Goal: Task Accomplishment & Management: Use online tool/utility

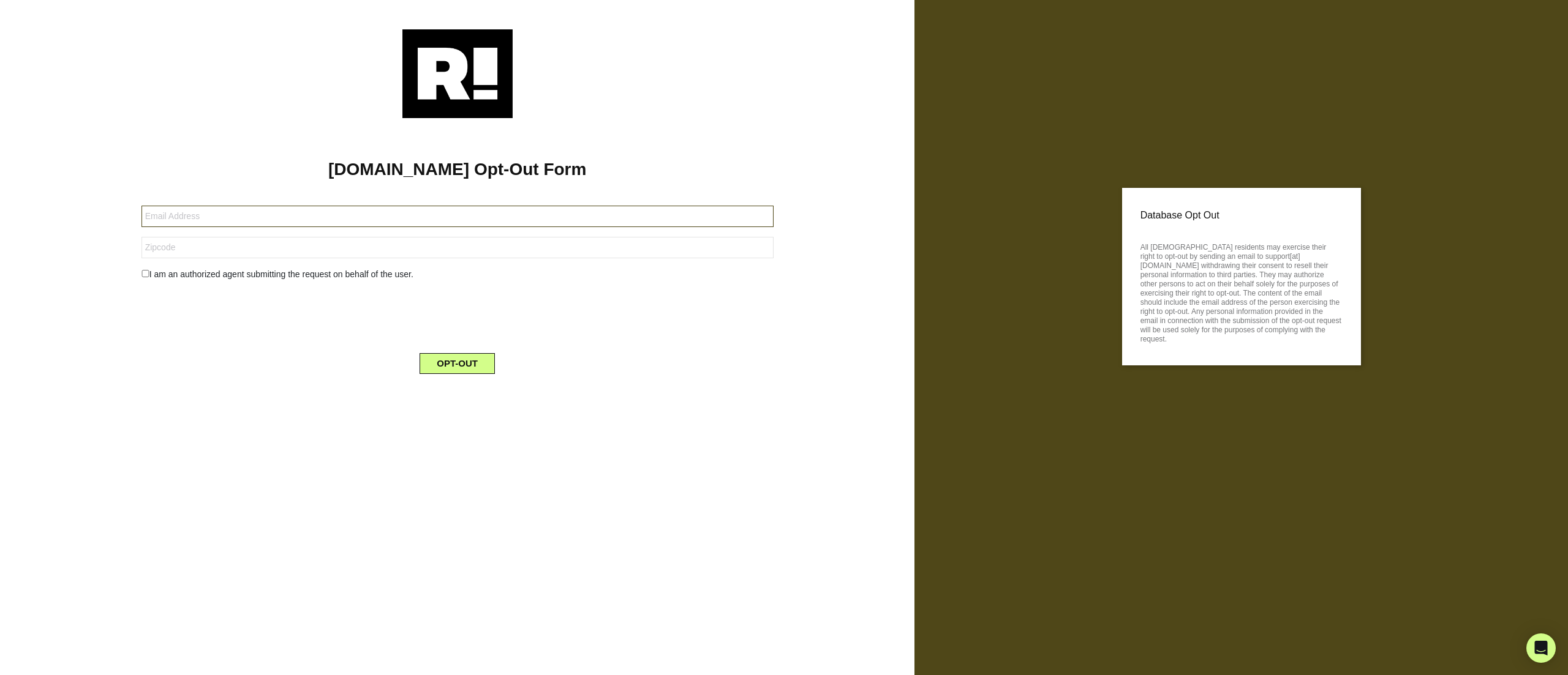
click at [271, 212] on input "text" at bounding box center [457, 216] width 632 height 21
type input "wolfahoward@gmail.com"
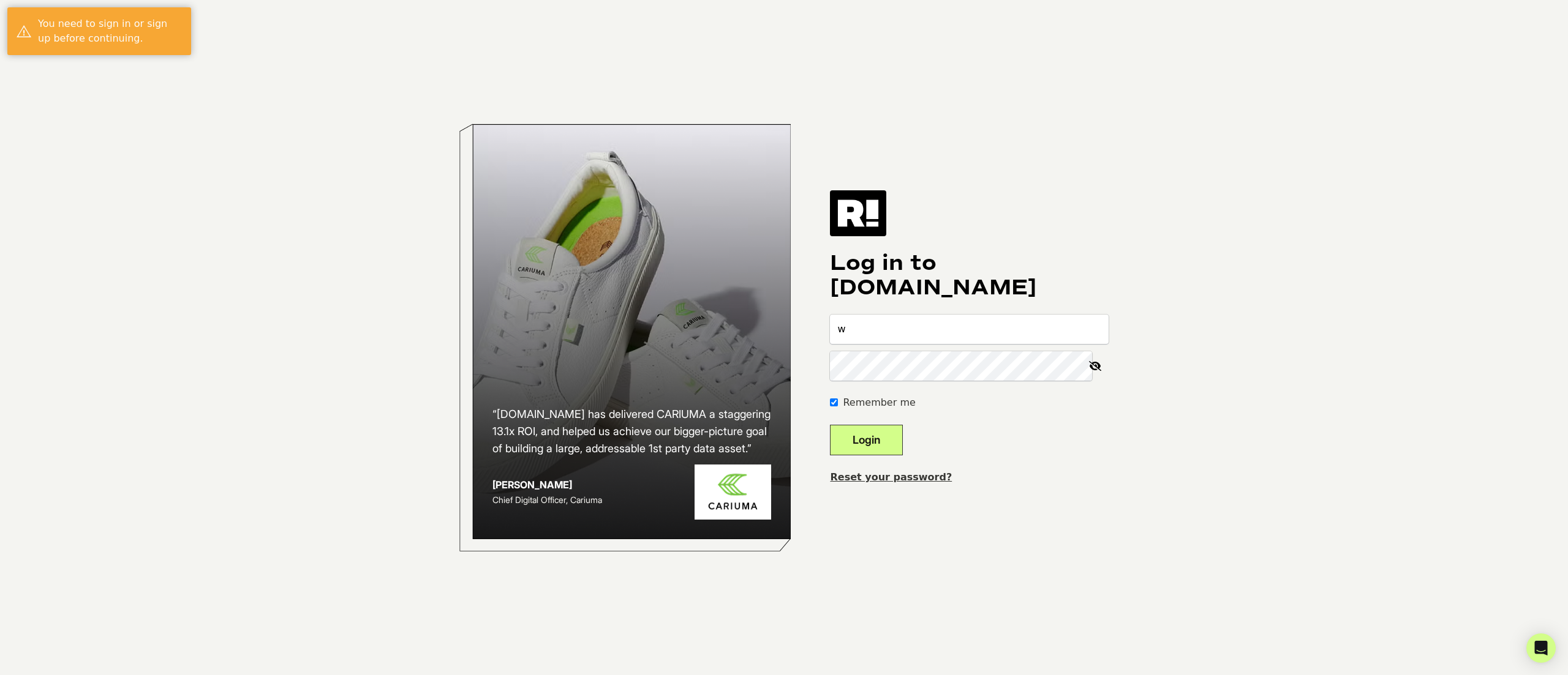
type input "[EMAIL_ADDRESS][DOMAIN_NAME]"
click at [830, 425] on button "Login" at bounding box center [866, 440] width 73 height 31
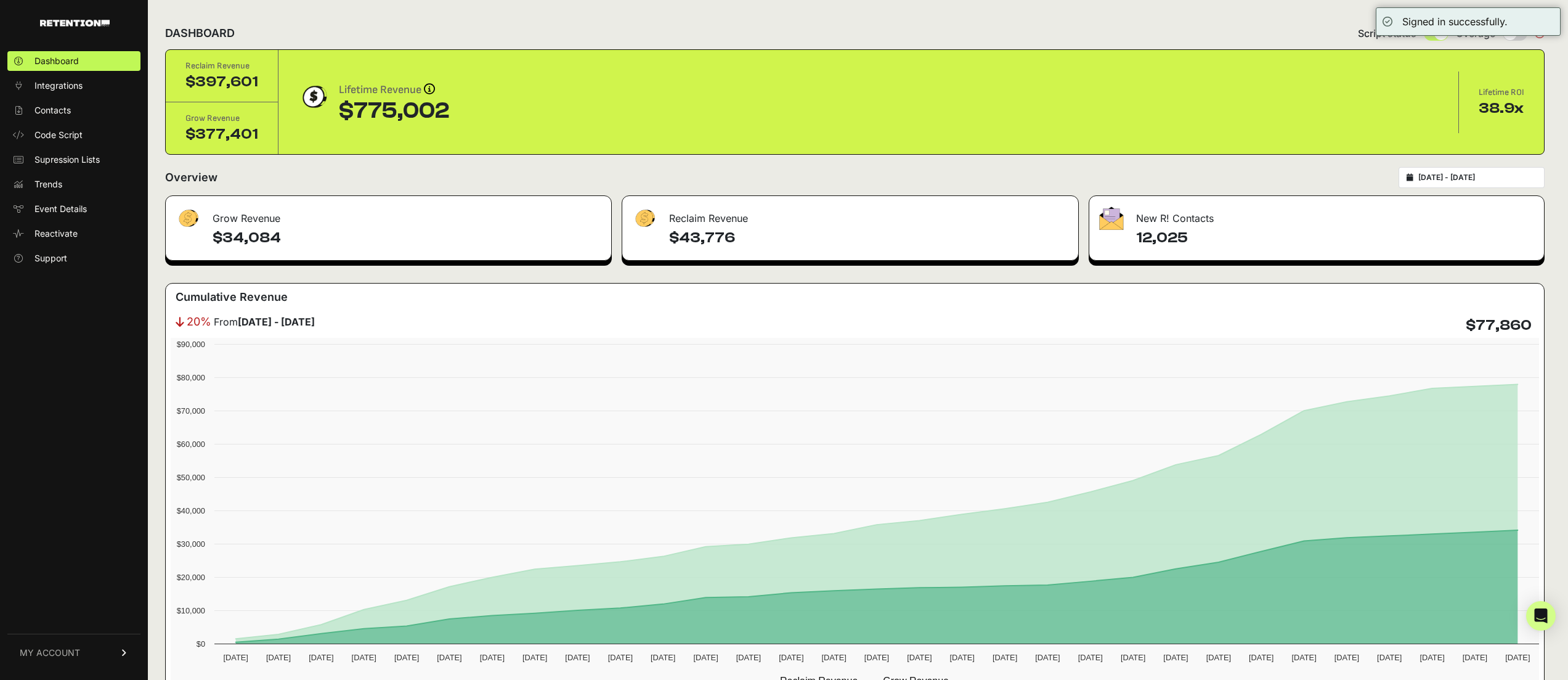
click at [72, 643] on link "MY ACCOUNT" at bounding box center [74, 652] width 133 height 37
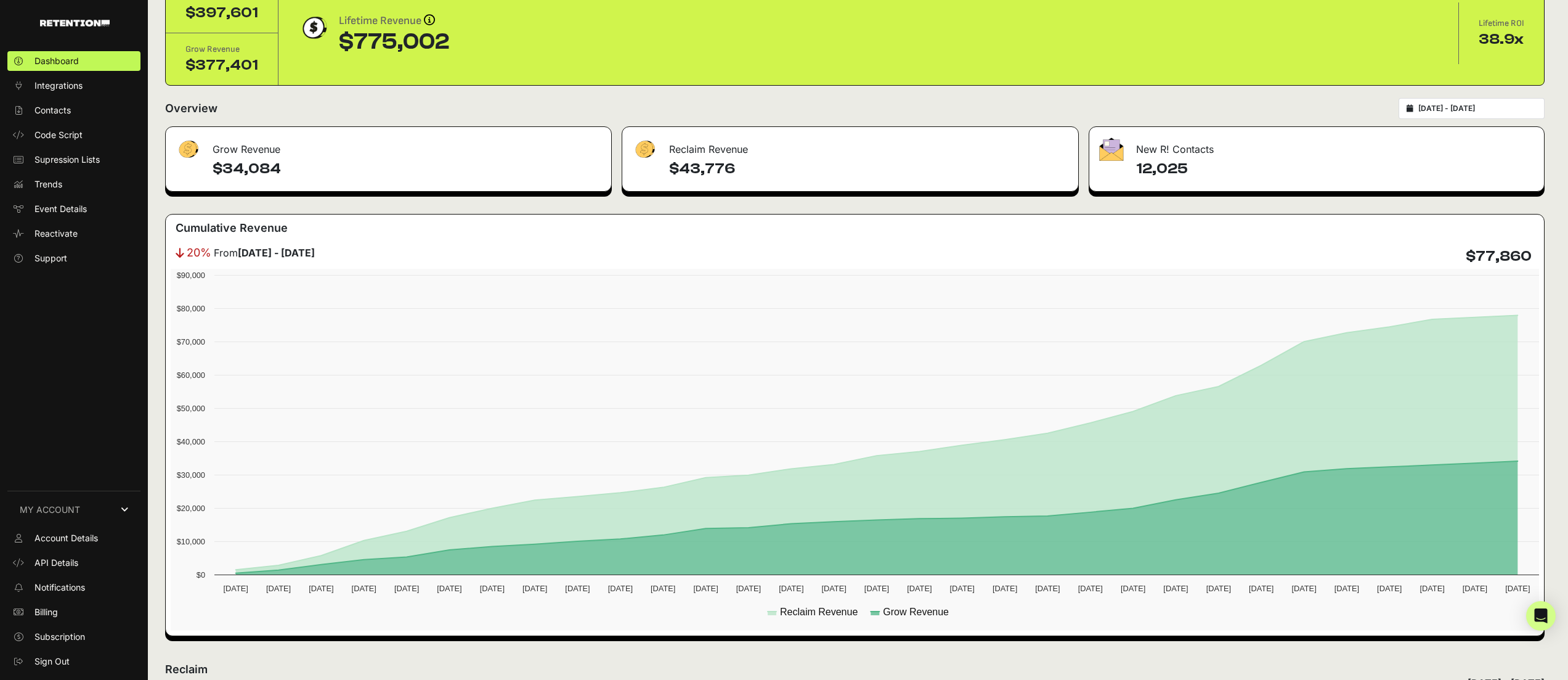
click at [53, 316] on div "Dashboard Integrations Contacts Code Script Supression Lists Trends Event Detai…" at bounding box center [74, 358] width 148 height 640
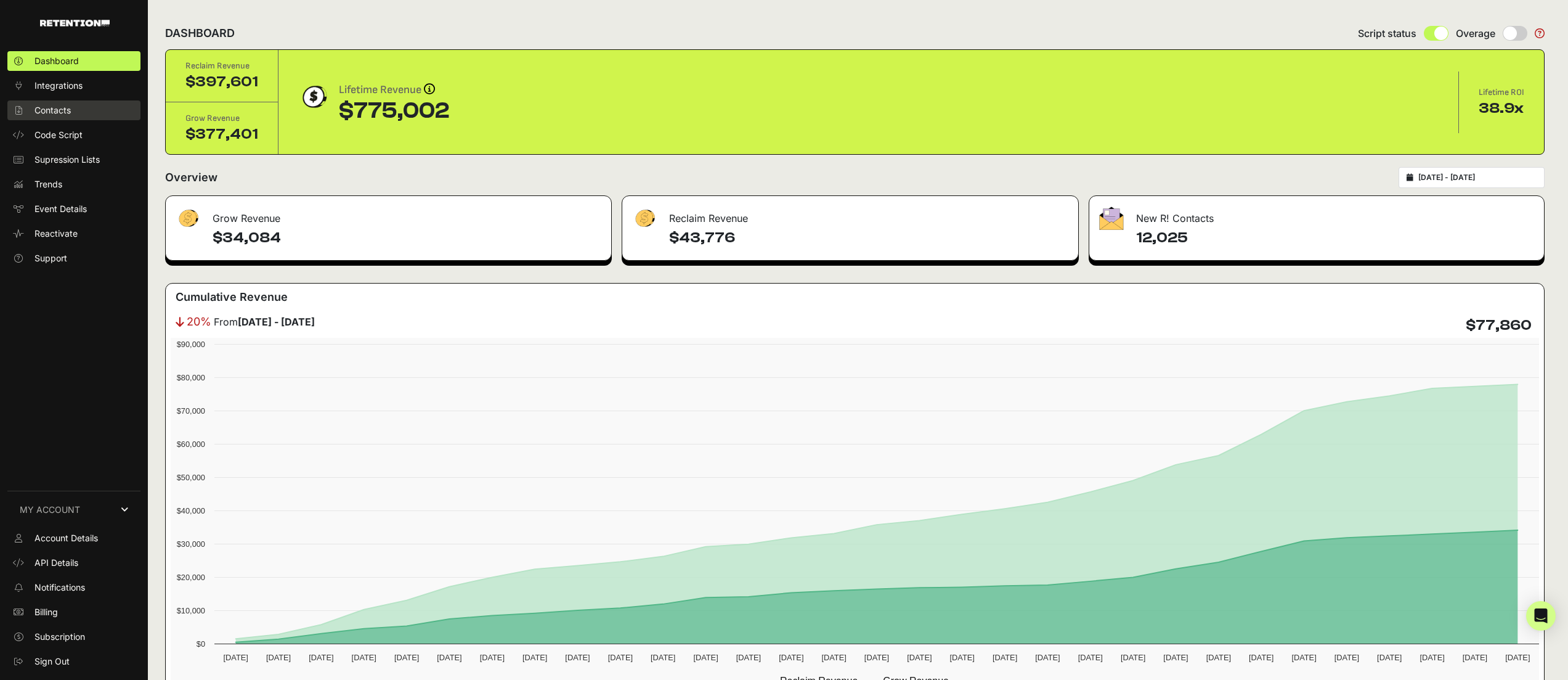
click at [57, 116] on link "Contacts" at bounding box center [74, 110] width 133 height 20
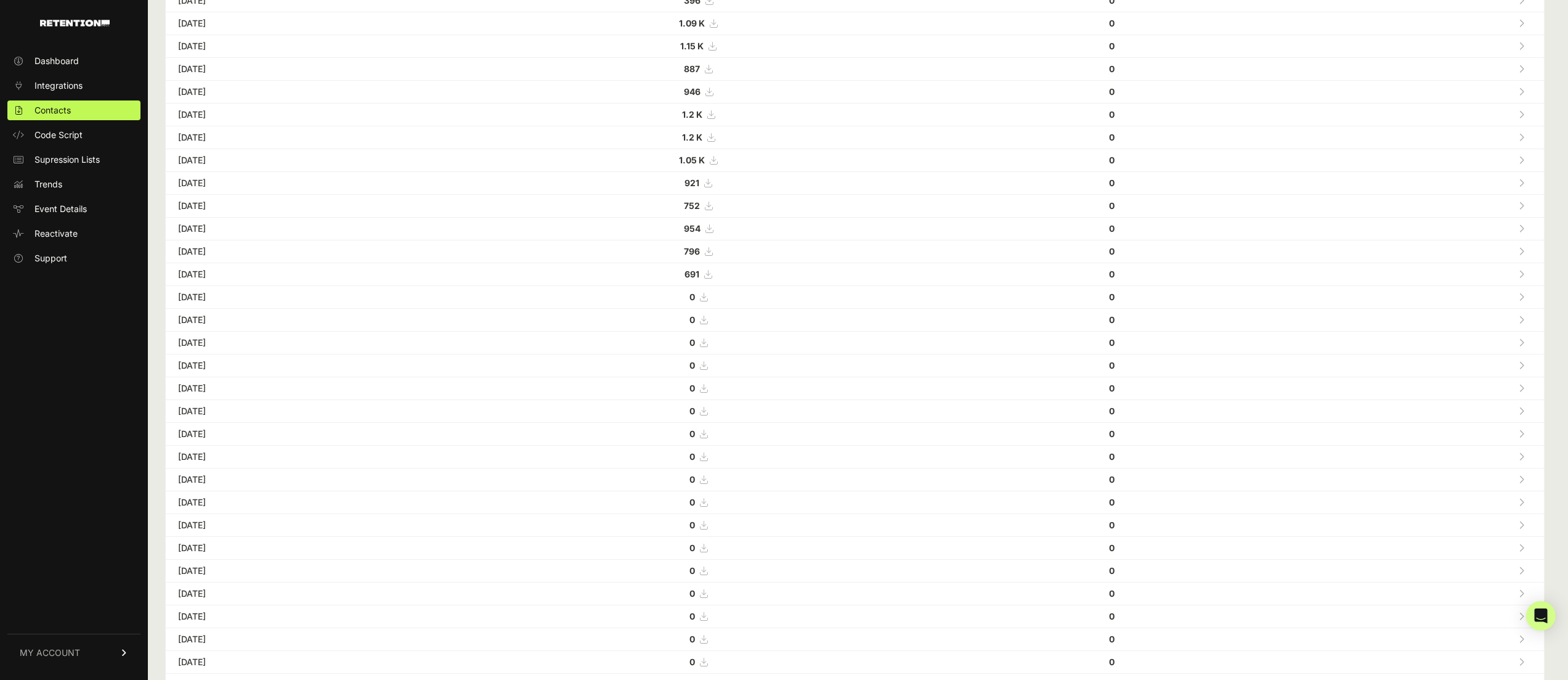
scroll to position [204, 0]
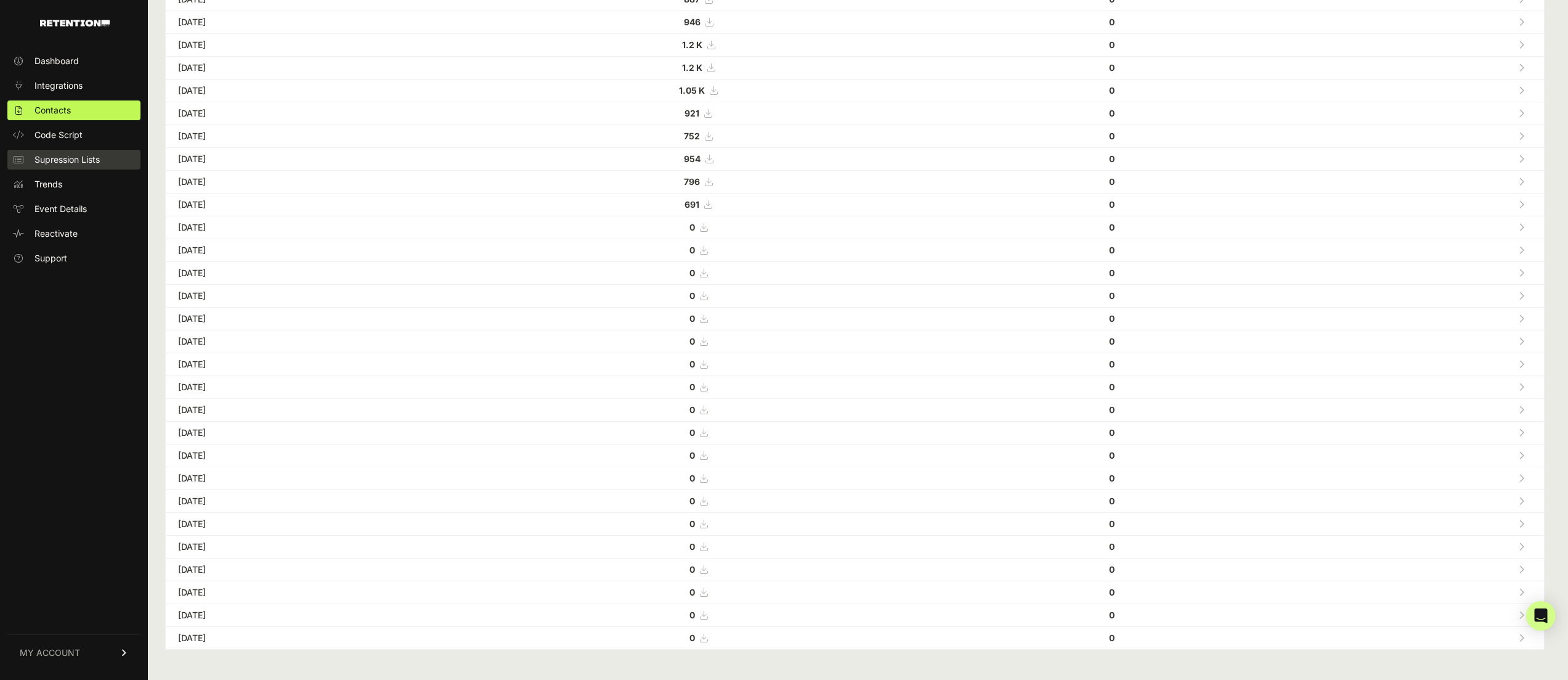
click at [62, 154] on span "Supression Lists" at bounding box center [67, 160] width 65 height 12
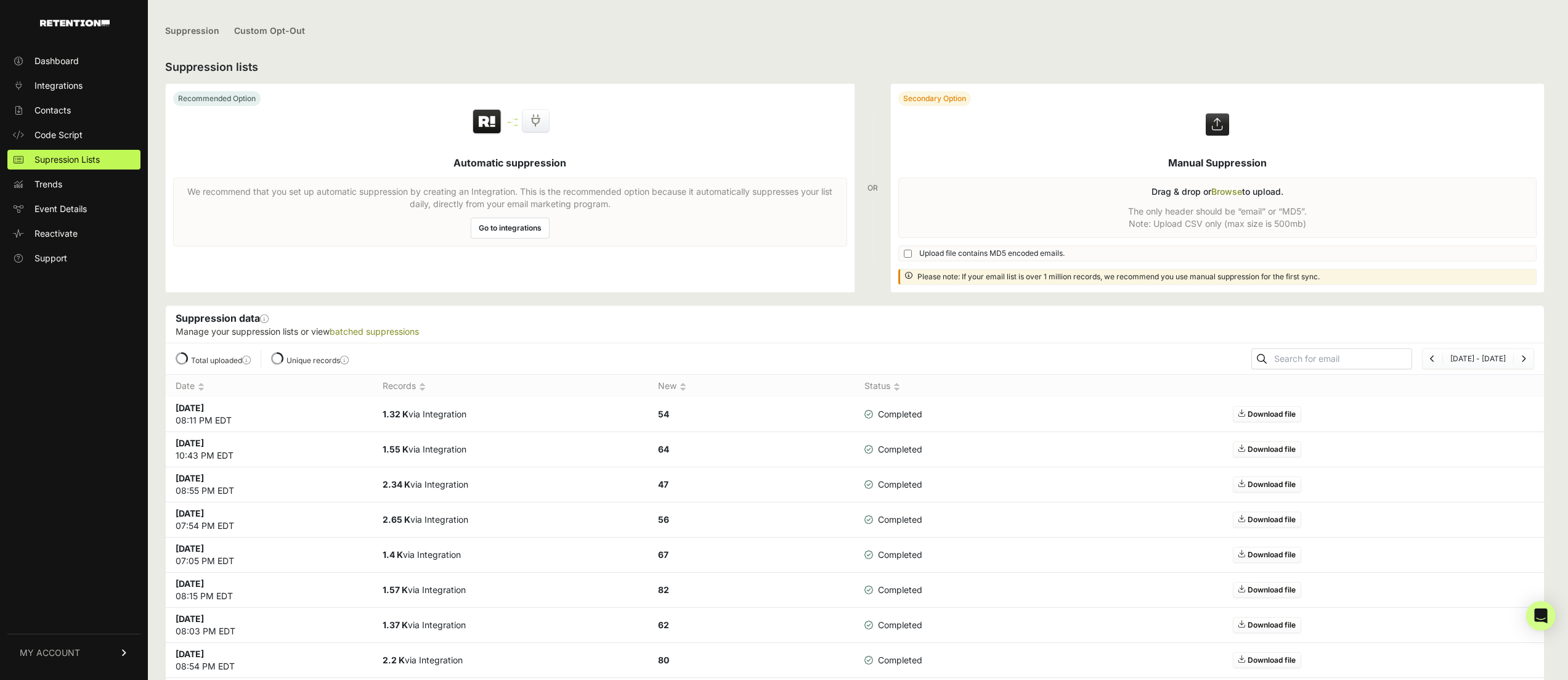
click at [1233, 194] on label at bounding box center [1217, 188] width 653 height 208
click at [0, 0] on input "file" at bounding box center [0, 0] width 0 height 0
click at [1252, 198] on label at bounding box center [1217, 188] width 653 height 208
click at [0, 0] on input "file" at bounding box center [0, 0] width 0 height 0
